Goal: Navigation & Orientation: Find specific page/section

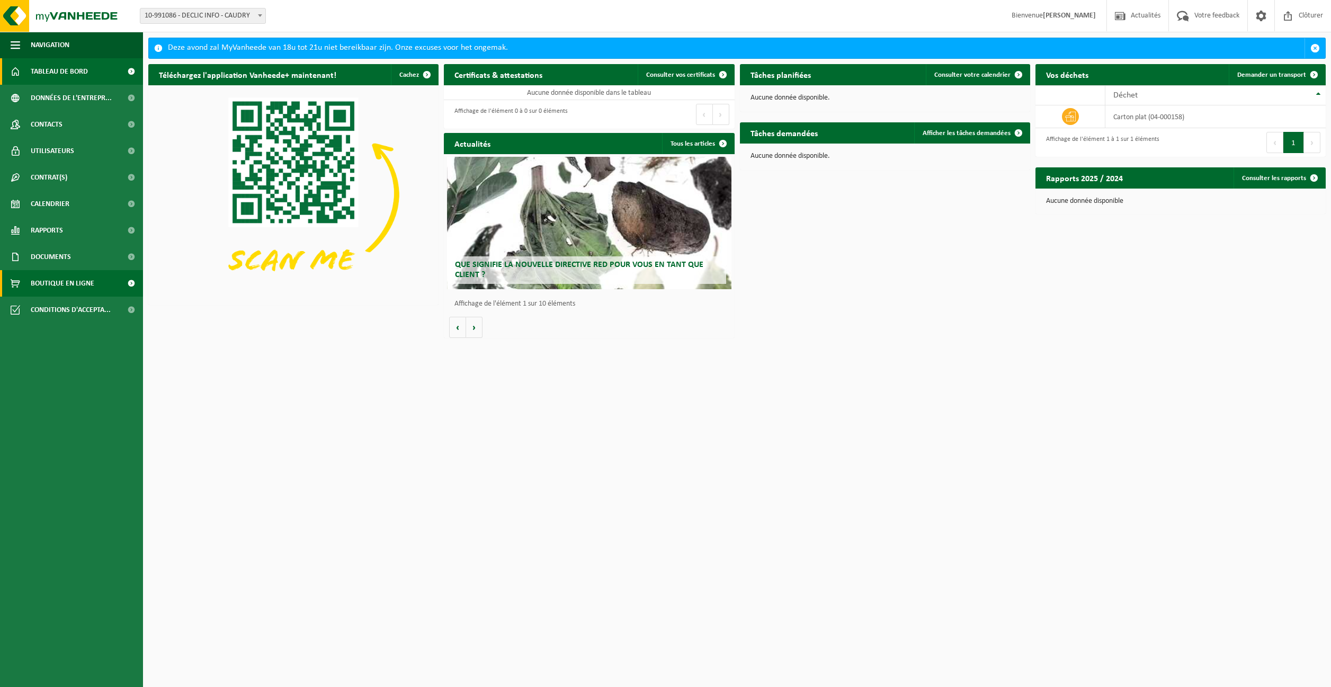
click at [69, 281] on span "Boutique en ligne" at bounding box center [63, 283] width 64 height 26
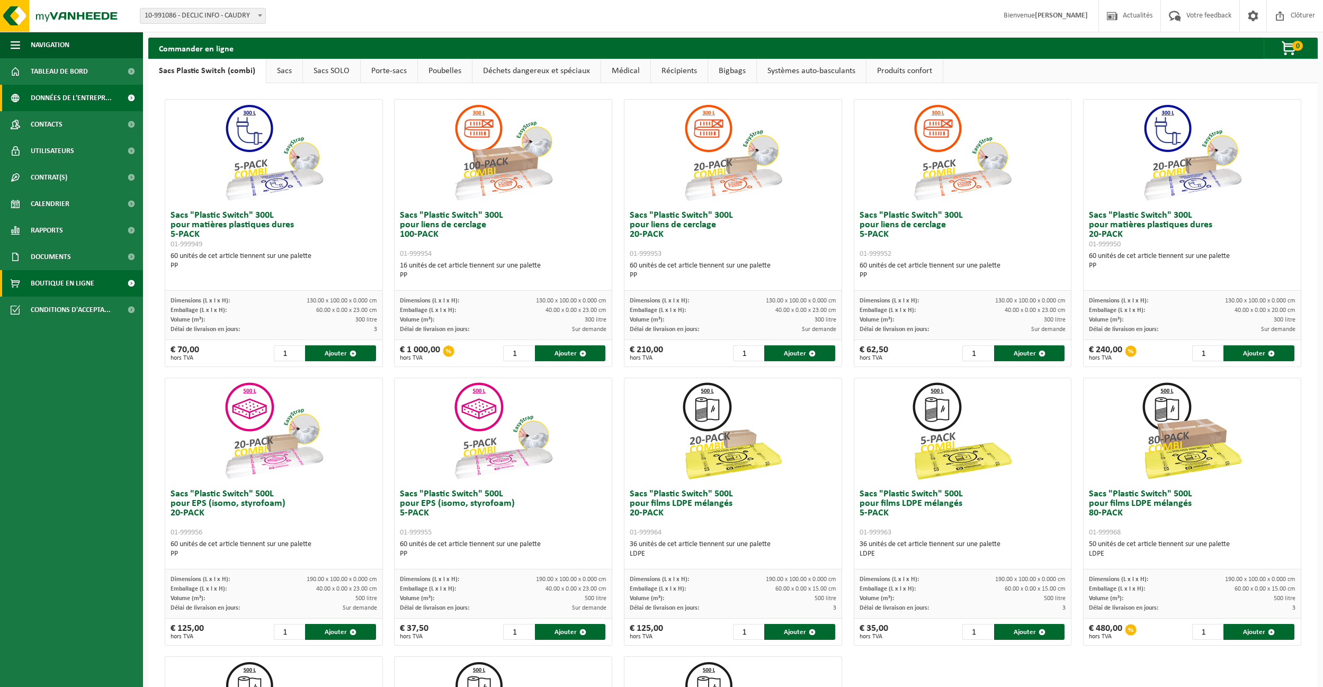
click at [73, 93] on span "Données de l'entrepr..." at bounding box center [71, 98] width 81 height 26
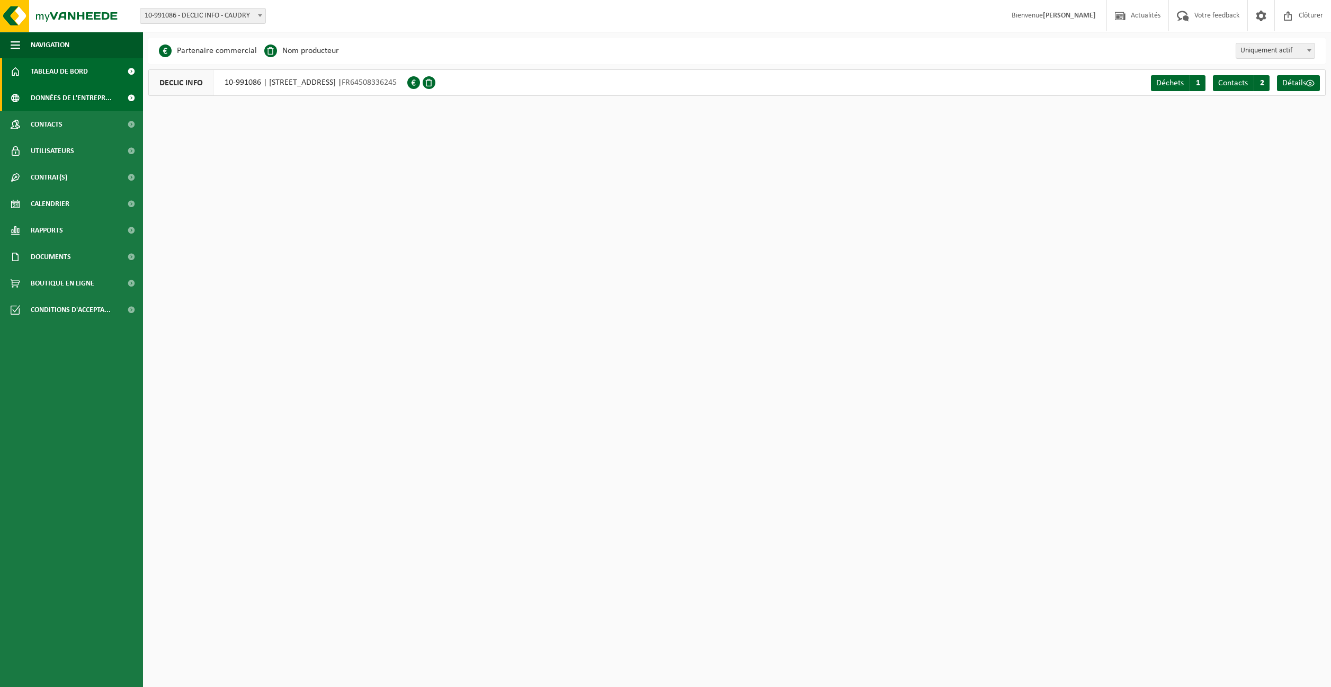
click at [69, 67] on span "Tableau de bord" at bounding box center [59, 71] width 57 height 26
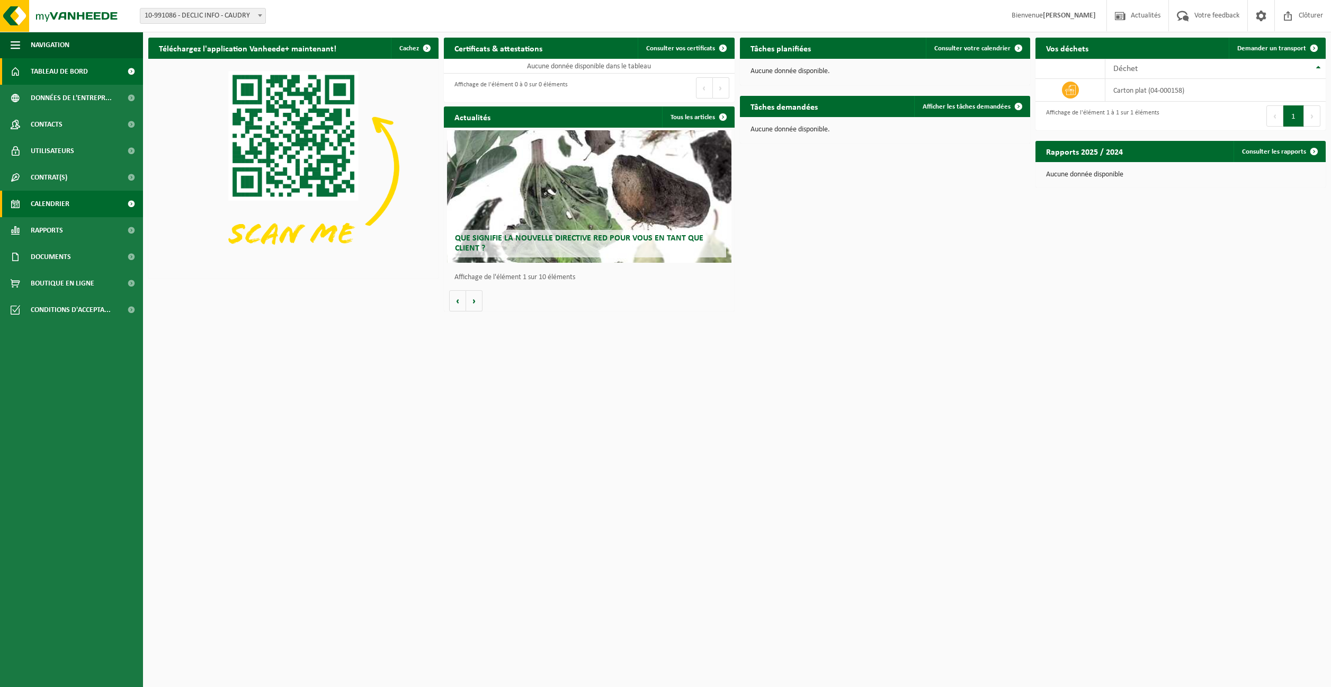
click at [53, 204] on span "Calendrier" at bounding box center [50, 204] width 39 height 26
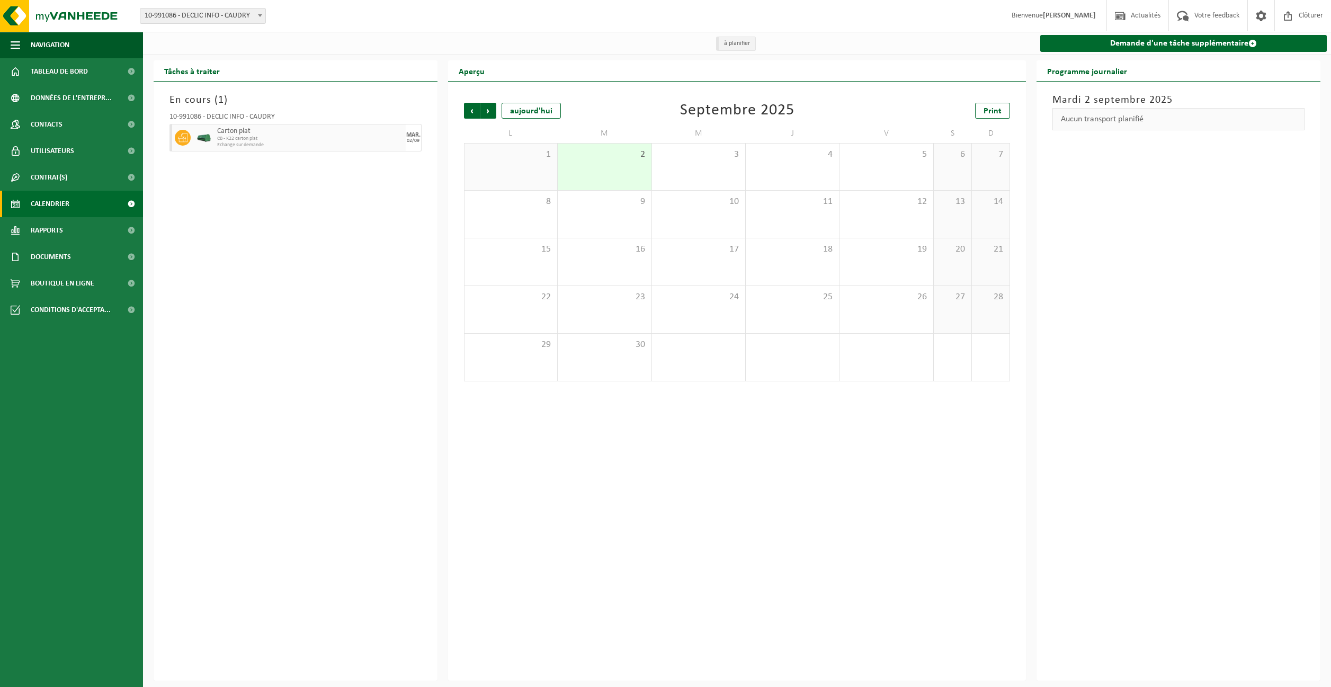
click at [594, 162] on div "2" at bounding box center [604, 167] width 93 height 47
click at [594, 510] on div "Précédent Suivant aujourd'hui Septembre 2025 Print L M M J V S D 1 2 3 4 5 6 7 …" at bounding box center [737, 381] width 578 height 599
click at [237, 448] on div "En cours ( 1 ) 10-991086 - DECLIC INFO - CAUDRY Carton plat CB - K22 carton pla…" at bounding box center [296, 381] width 284 height 599
click at [58, 281] on span "Boutique en ligne" at bounding box center [63, 283] width 64 height 26
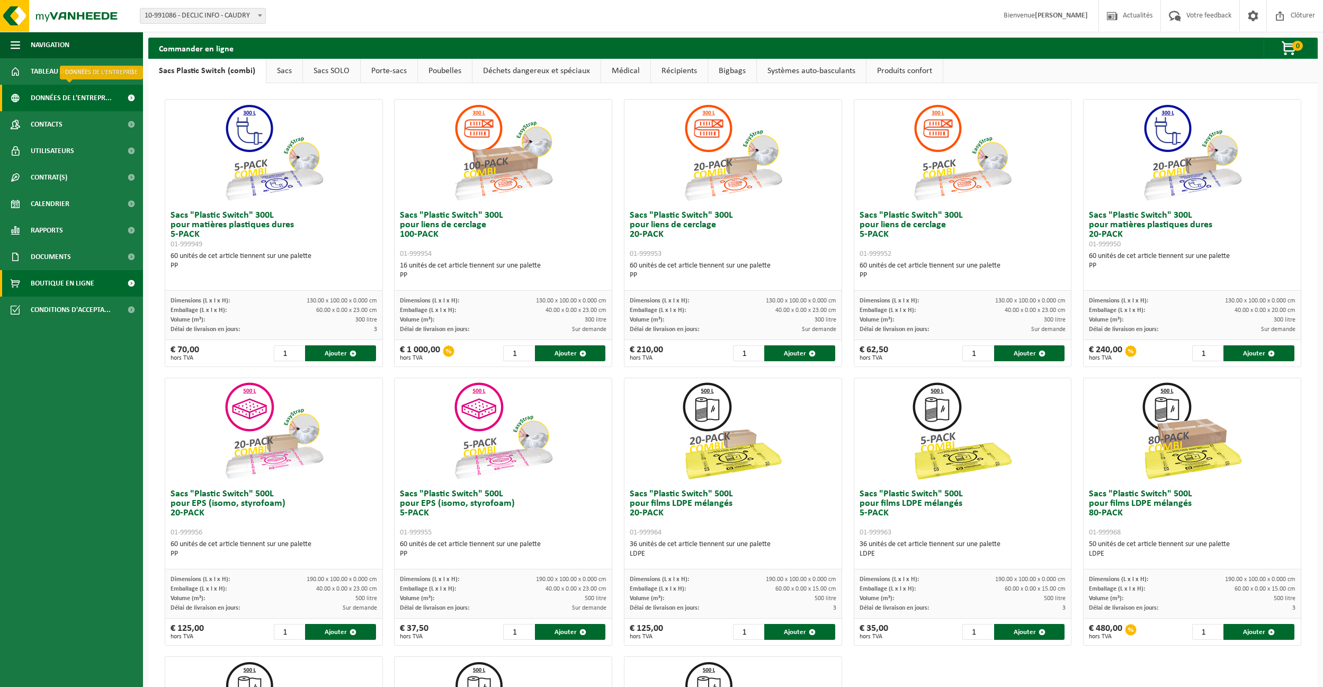
click at [123, 101] on span at bounding box center [131, 98] width 24 height 26
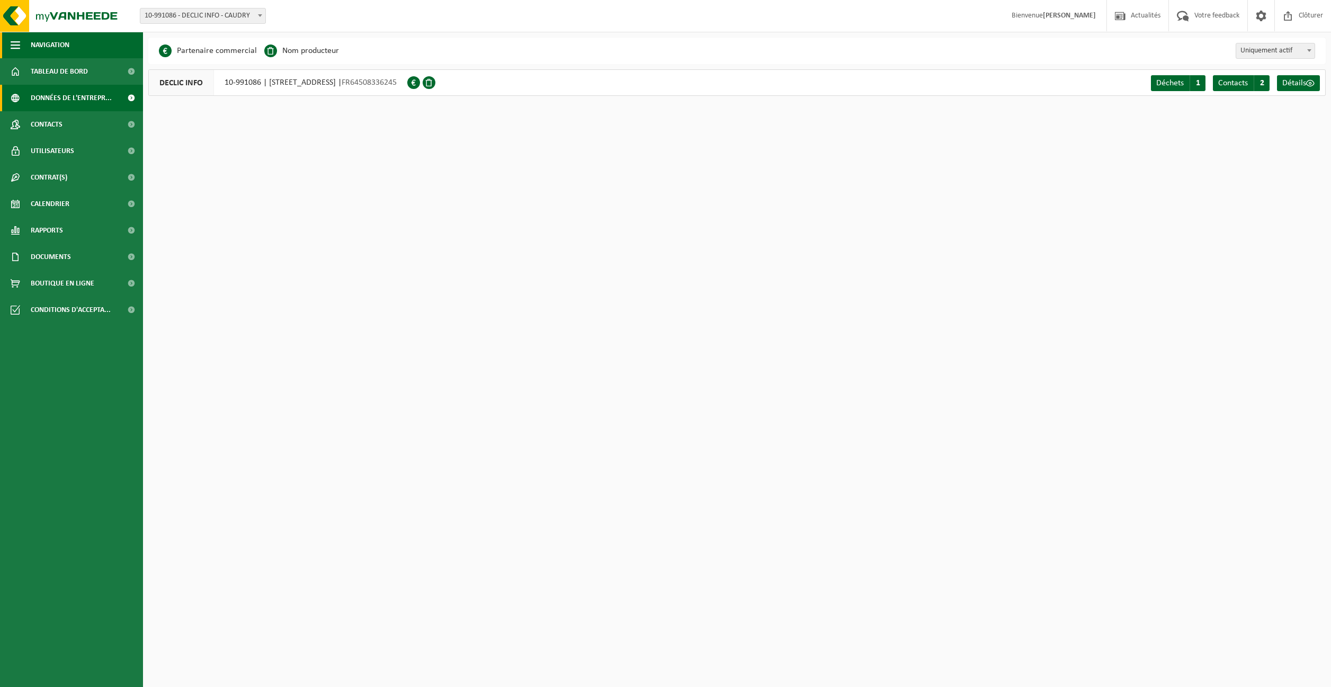
click at [25, 35] on button "Navigation" at bounding box center [71, 45] width 143 height 26
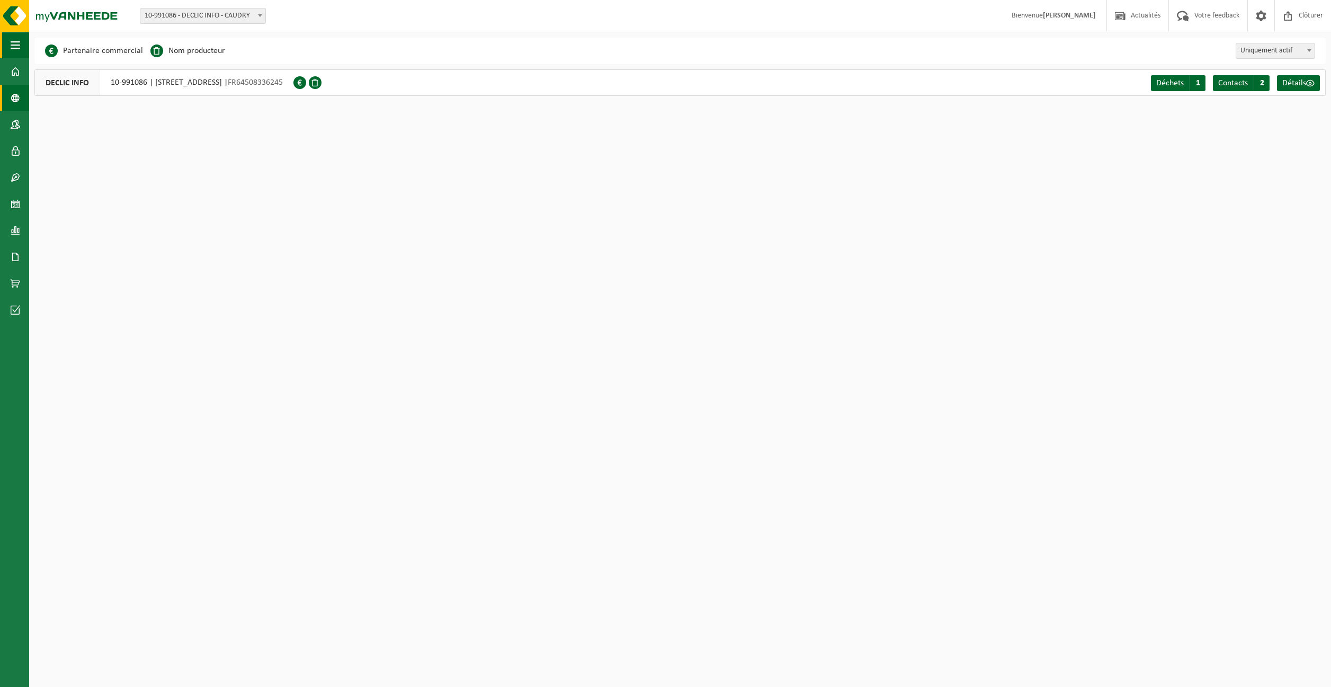
click at [25, 35] on button "Navigation" at bounding box center [14, 45] width 29 height 26
